Goal: Task Accomplishment & Management: Manage account settings

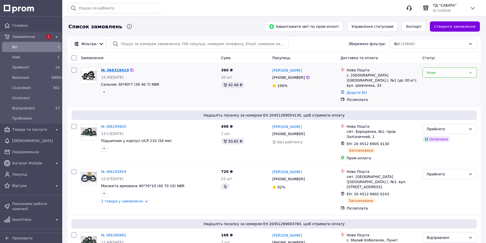
click at [120, 72] on link "№ 366318419" at bounding box center [115, 70] width 28 height 4
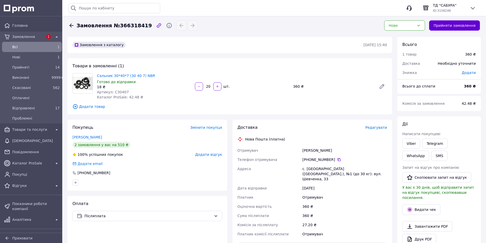
click at [451, 29] on button "Прийняти замовлення" at bounding box center [454, 25] width 51 height 10
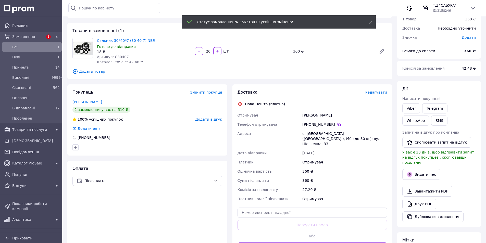
scroll to position [102, 0]
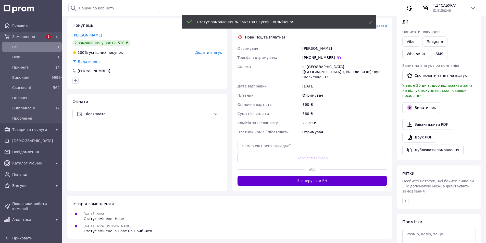
click at [321, 176] on button "Згенерувати ЕН" at bounding box center [312, 181] width 150 height 10
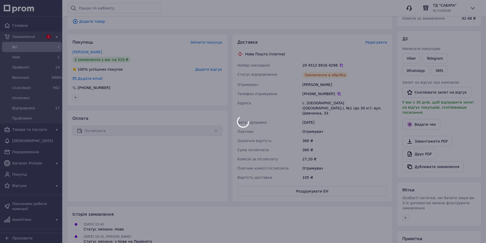
scroll to position [51, 0]
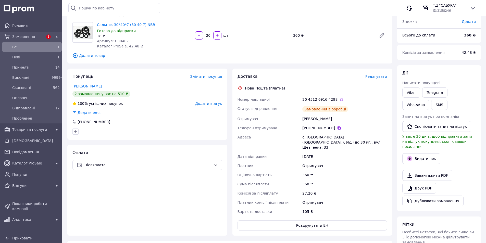
click at [210, 102] on span "Додати відгук" at bounding box center [208, 103] width 27 height 4
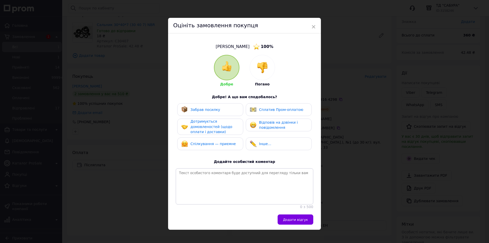
click at [213, 111] on span "Забрав посилку" at bounding box center [206, 110] width 30 height 4
click at [211, 121] on span "Дотримується домовленостей (щодо оплати і доставки)" at bounding box center [212, 126] width 42 height 15
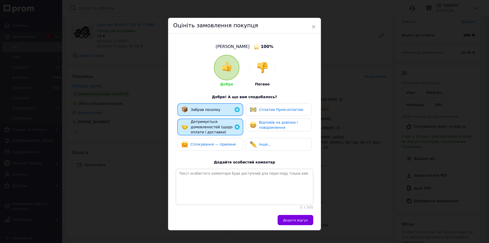
drag, startPoint x: 212, startPoint y: 138, endPoint x: 214, endPoint y: 140, distance: 2.8
click at [212, 138] on div "Спілкування — приємне" at bounding box center [210, 144] width 66 height 13
click at [279, 125] on span "Відповів на дзвінки і повідомлення" at bounding box center [278, 124] width 39 height 9
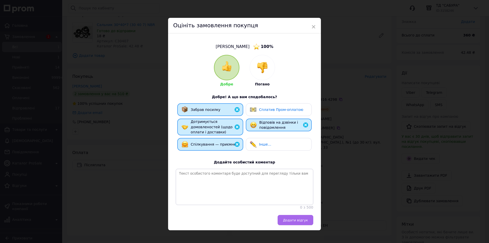
click at [293, 222] on span "Додати відгук" at bounding box center [295, 220] width 25 height 4
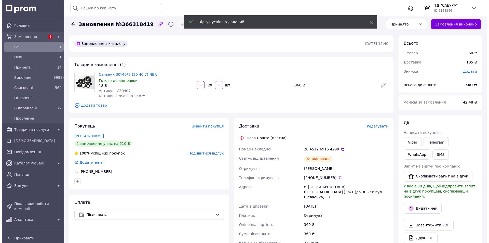
scroll to position [0, 0]
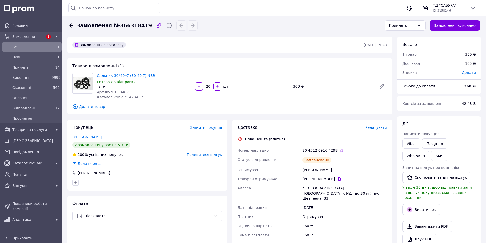
click at [20, 47] on span "Всi" at bounding box center [30, 46] width 37 height 5
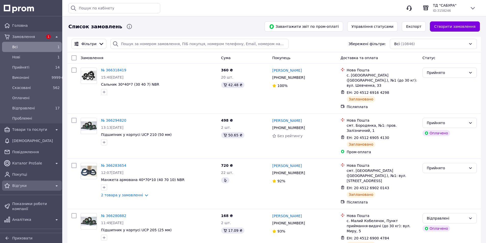
click at [48, 189] on div "Відгуки" at bounding box center [32, 186] width 58 height 8
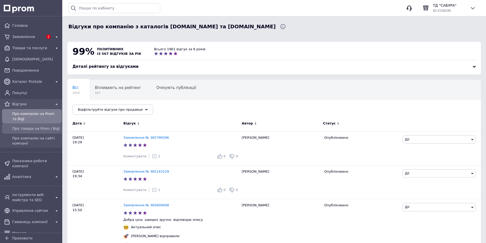
click at [55, 128] on span "Про товари на Prom і Bigl" at bounding box center [35, 128] width 47 height 5
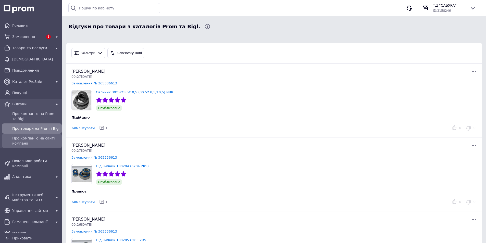
click at [49, 135] on div "Про компанію на сайті компанії" at bounding box center [35, 141] width 49 height 12
